Goal: Task Accomplishment & Management: Manage account settings

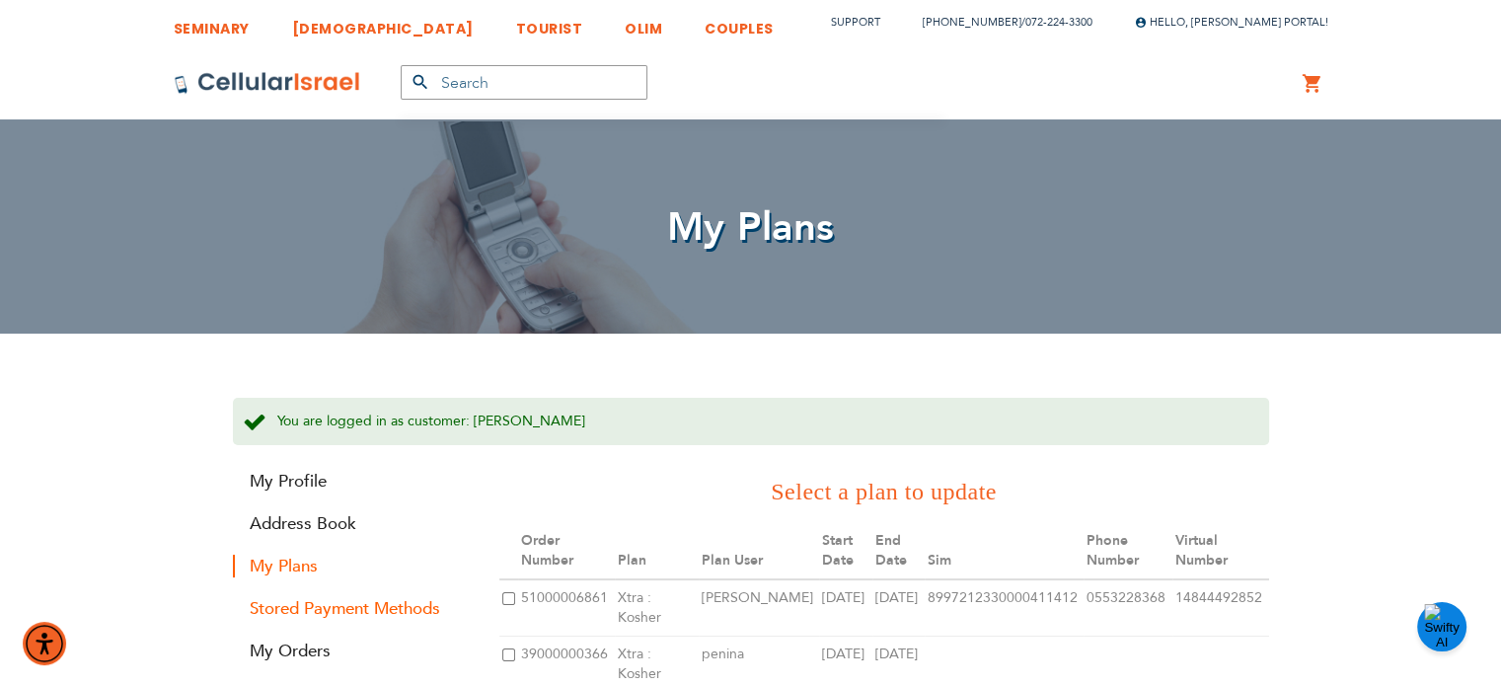
click at [396, 613] on link "Stored Payment Methods" at bounding box center [351, 608] width 237 height 23
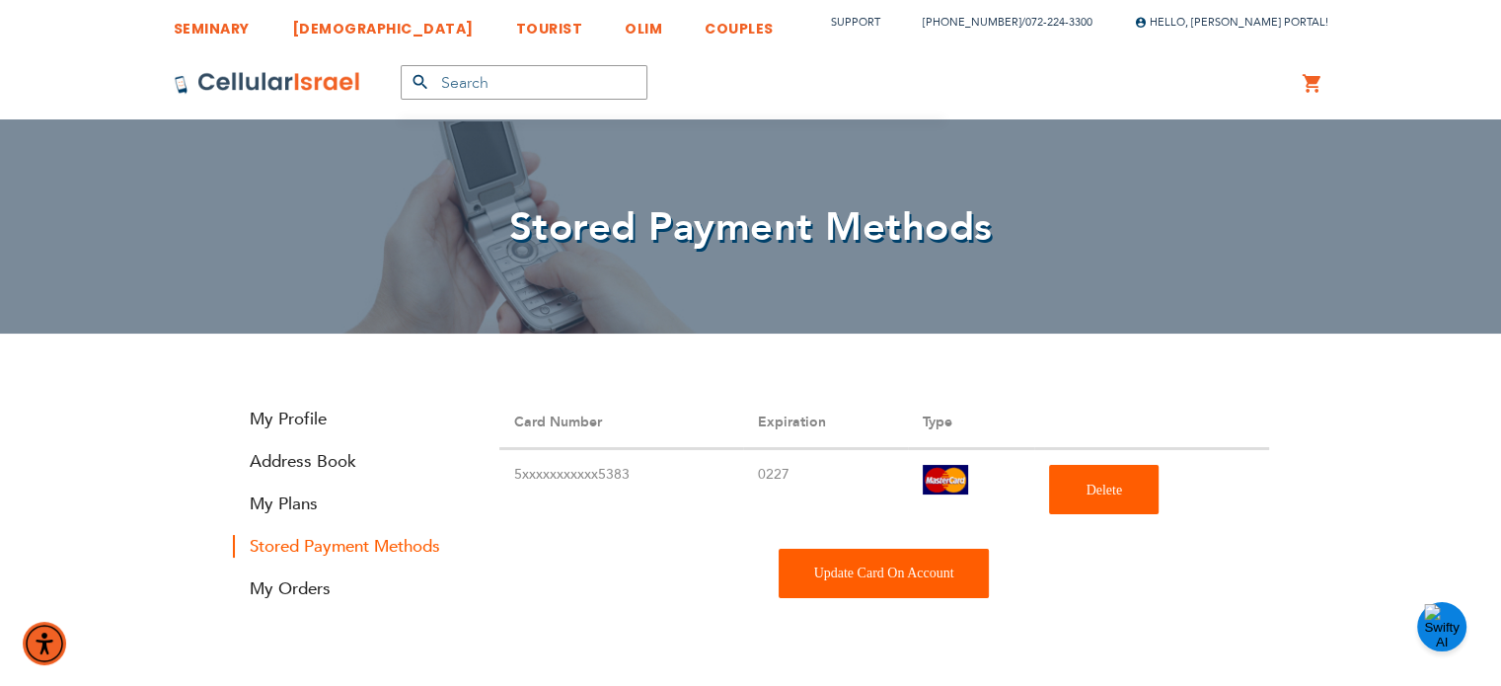
click at [854, 569] on div "Update Card On Account" at bounding box center [883, 573] width 211 height 49
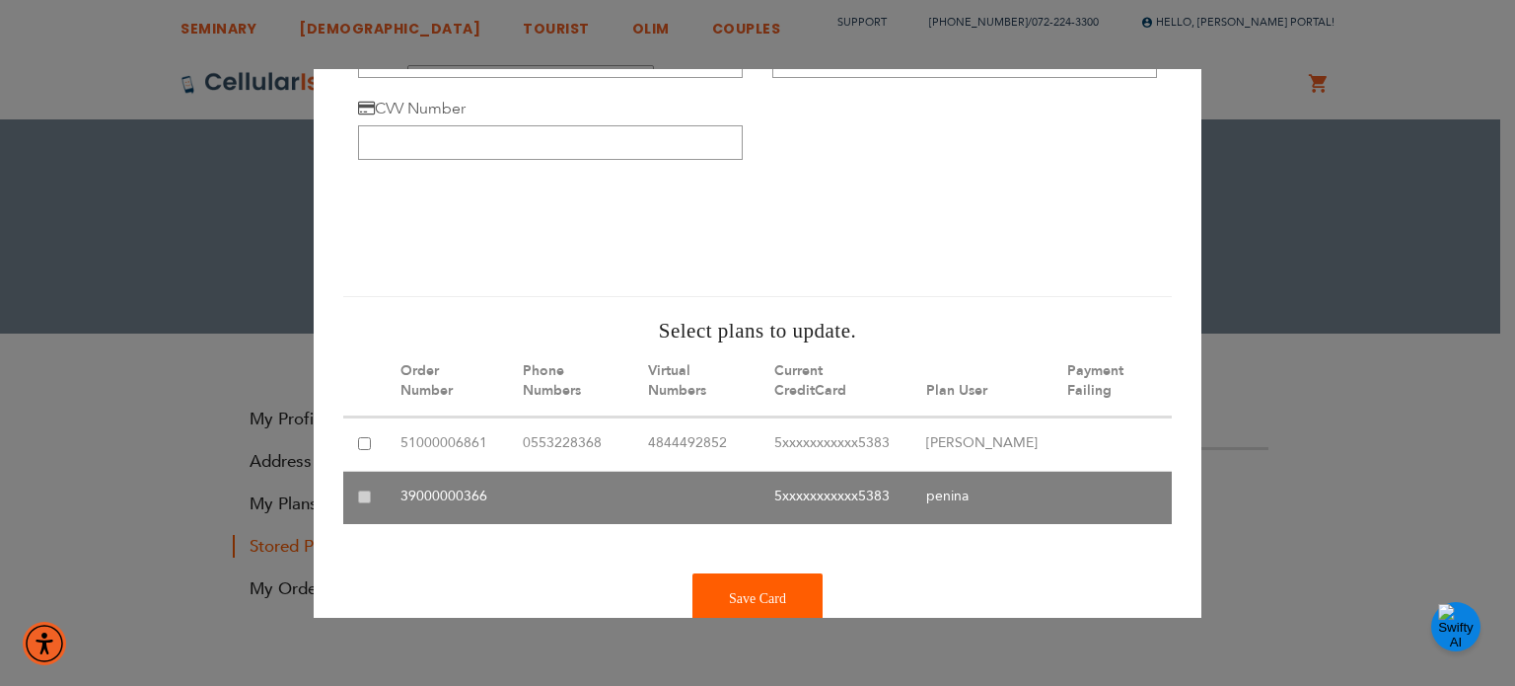
scroll to position [142, 0]
click at [363, 443] on input "checkbox" at bounding box center [364, 442] width 13 height 13
checkbox input "true"
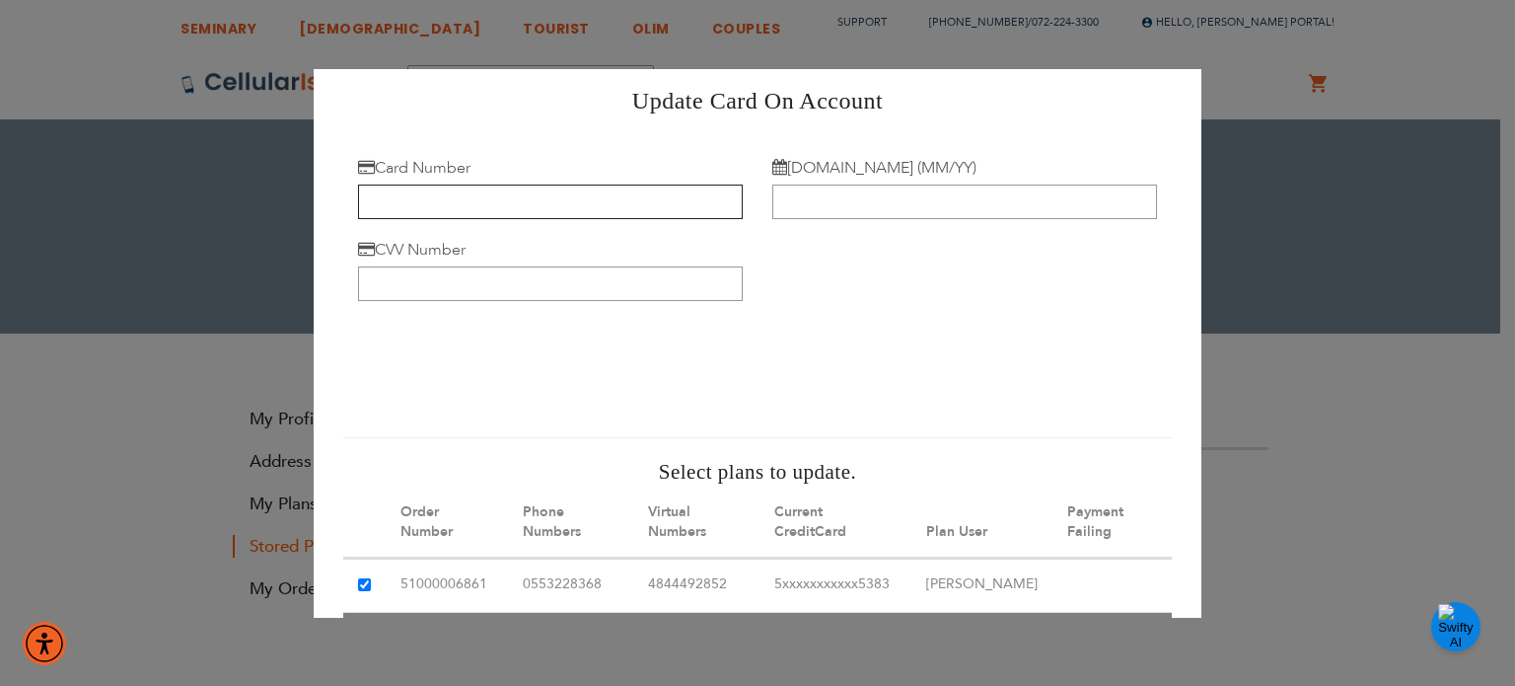
click at [619, 204] on input "Card Number" at bounding box center [550, 201] width 385 height 35
type input "6011 4103 3174 5146"
type input "05/29"
type input "714"
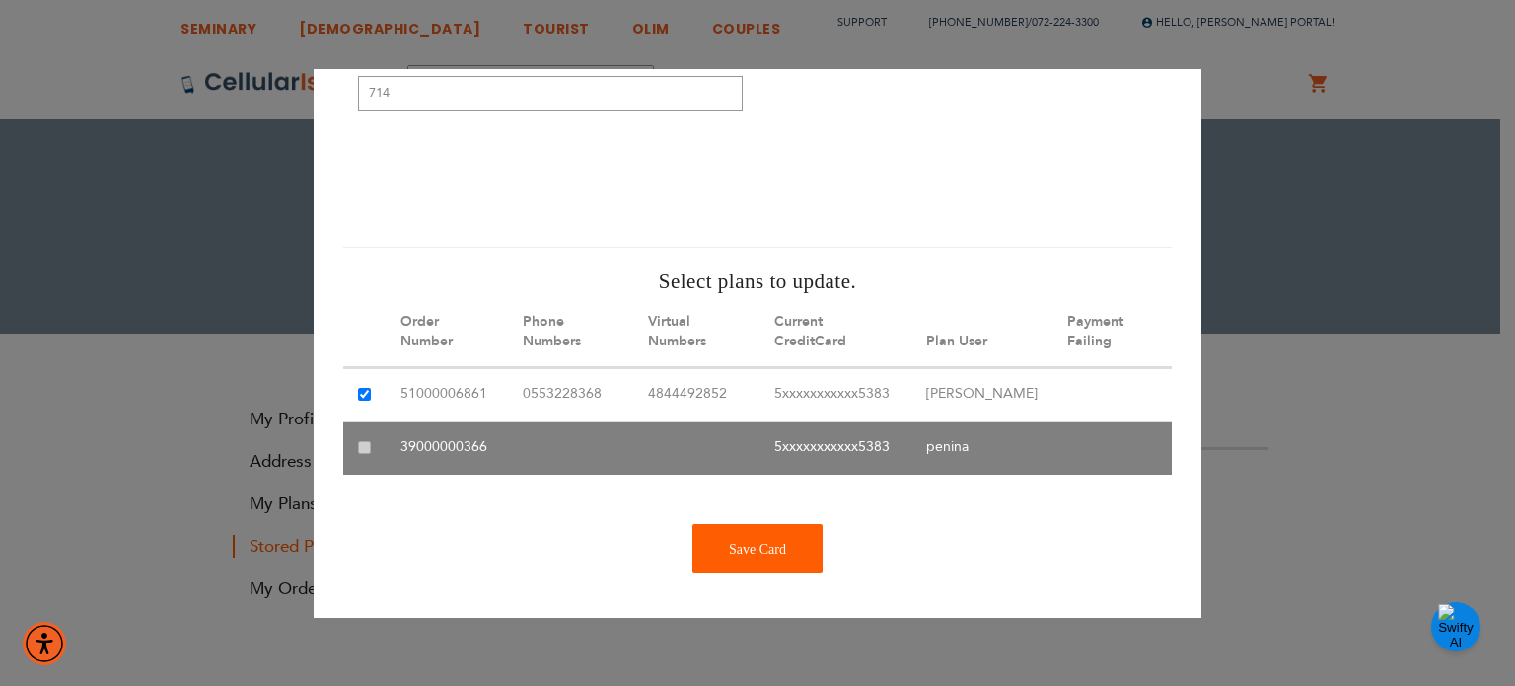
scroll to position [207, 0]
click at [743, 569] on div "Save Card" at bounding box center [758, 548] width 130 height 49
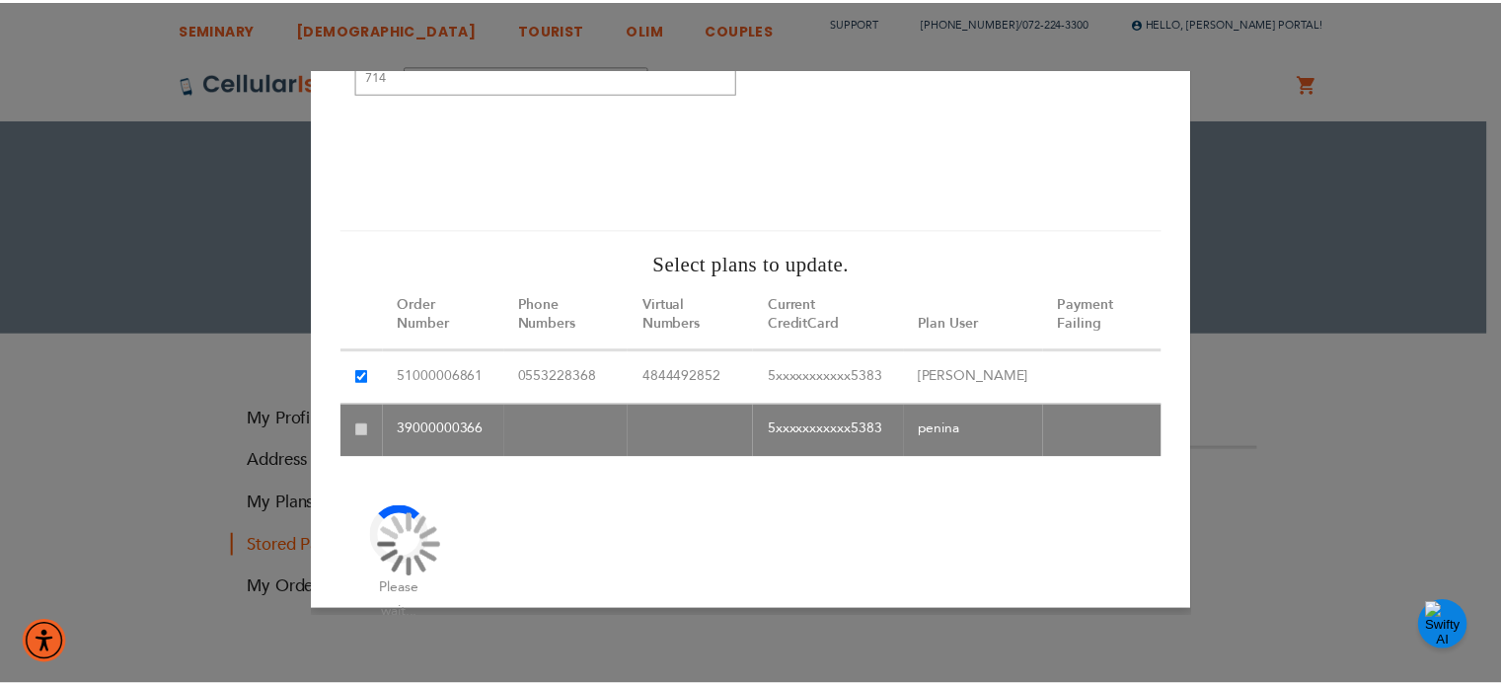
scroll to position [0, 0]
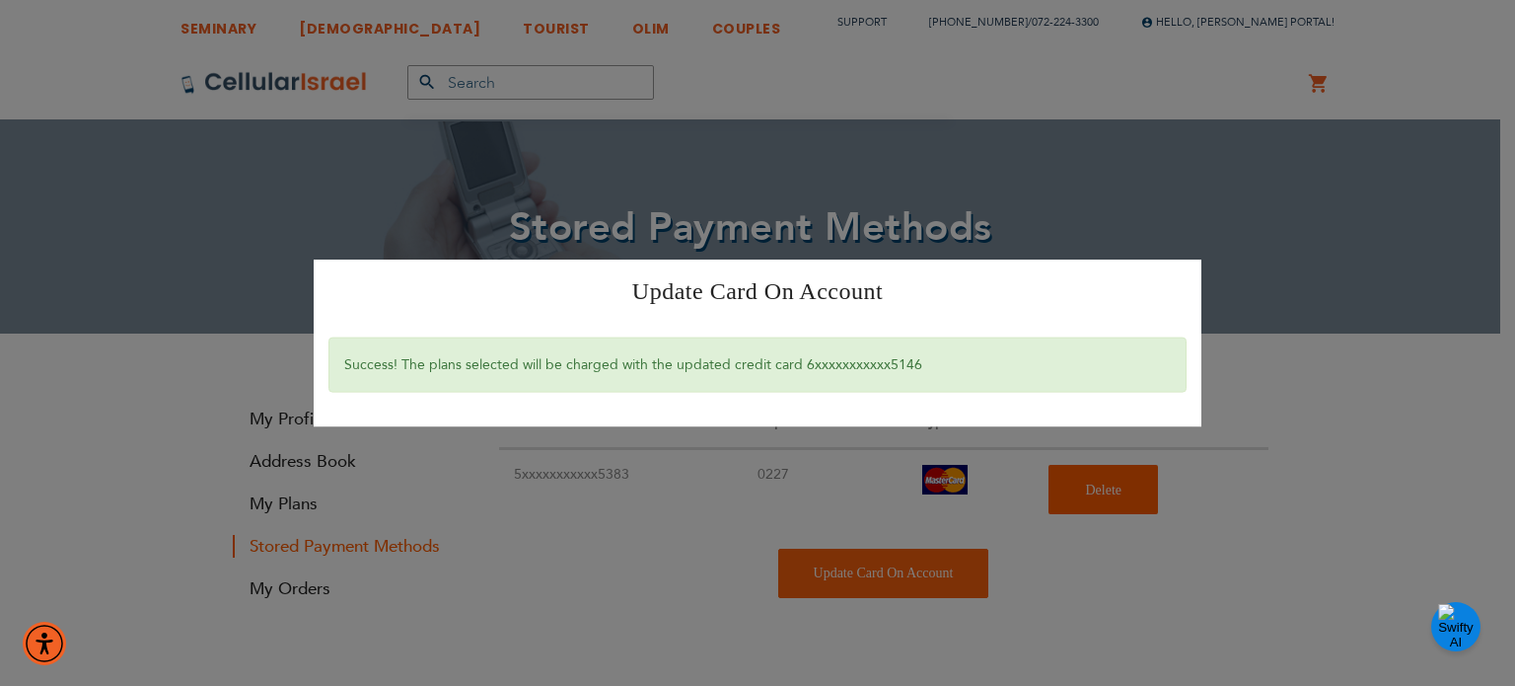
click at [823, 250] on div "Update Card On Account × Success! The plans selected will be charged with the u…" at bounding box center [757, 343] width 1515 height 686
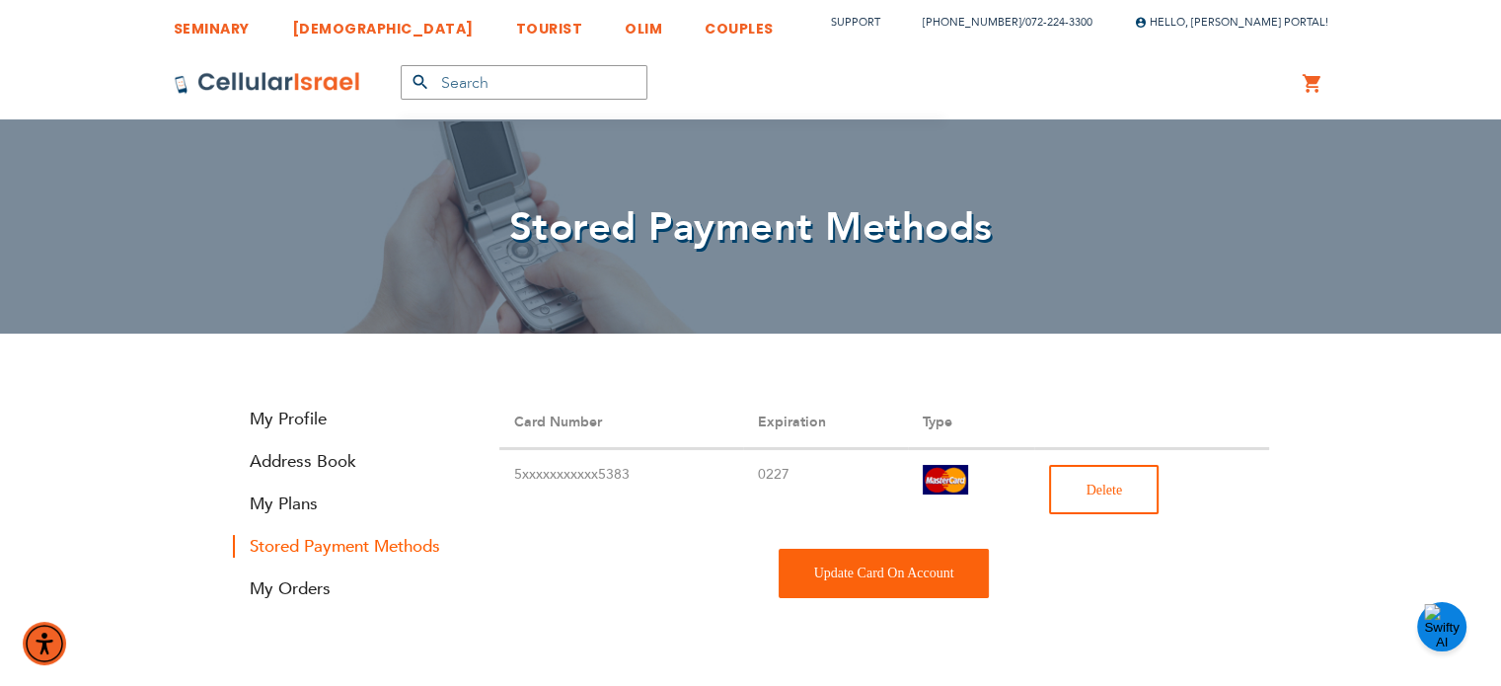
click at [1103, 483] on span "Delete" at bounding box center [1103, 489] width 37 height 15
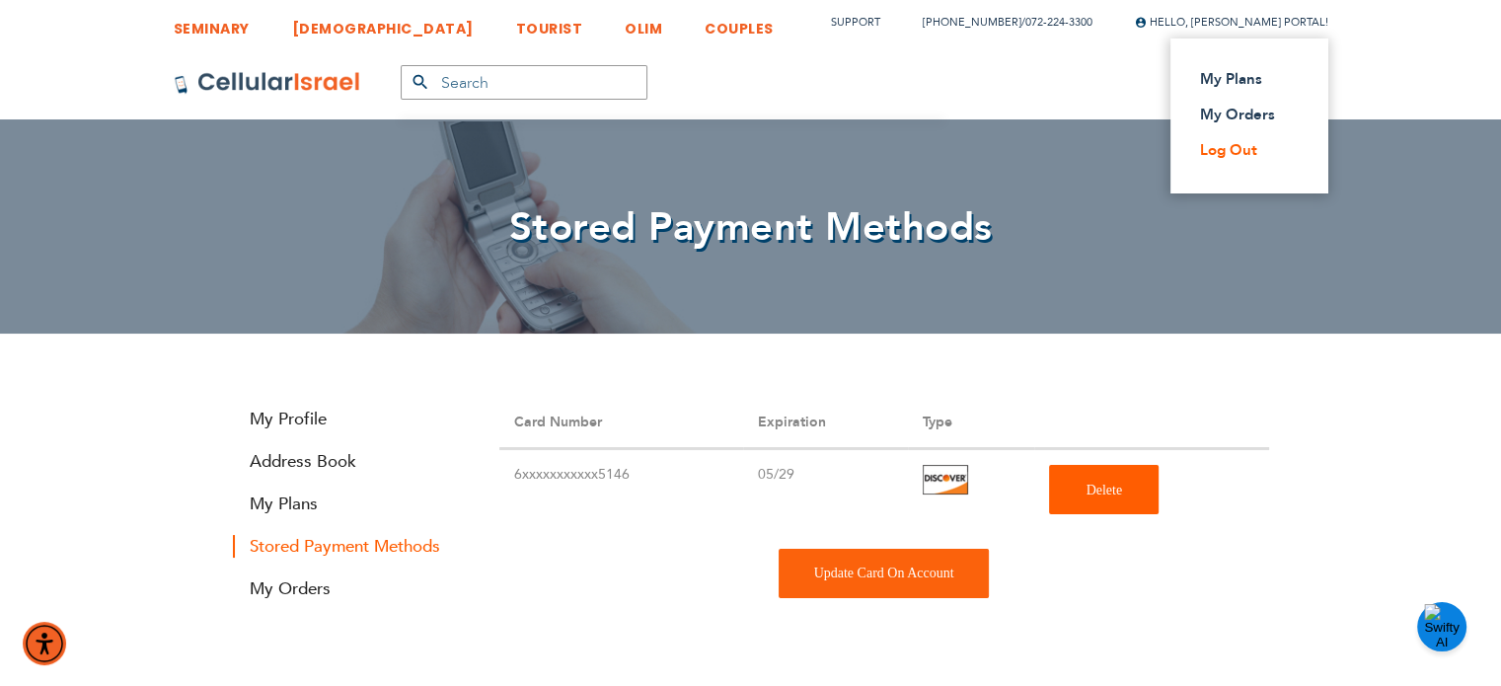
click at [1223, 147] on link "Log Out" at bounding box center [1243, 150] width 87 height 20
